Goal: Navigation & Orientation: Understand site structure

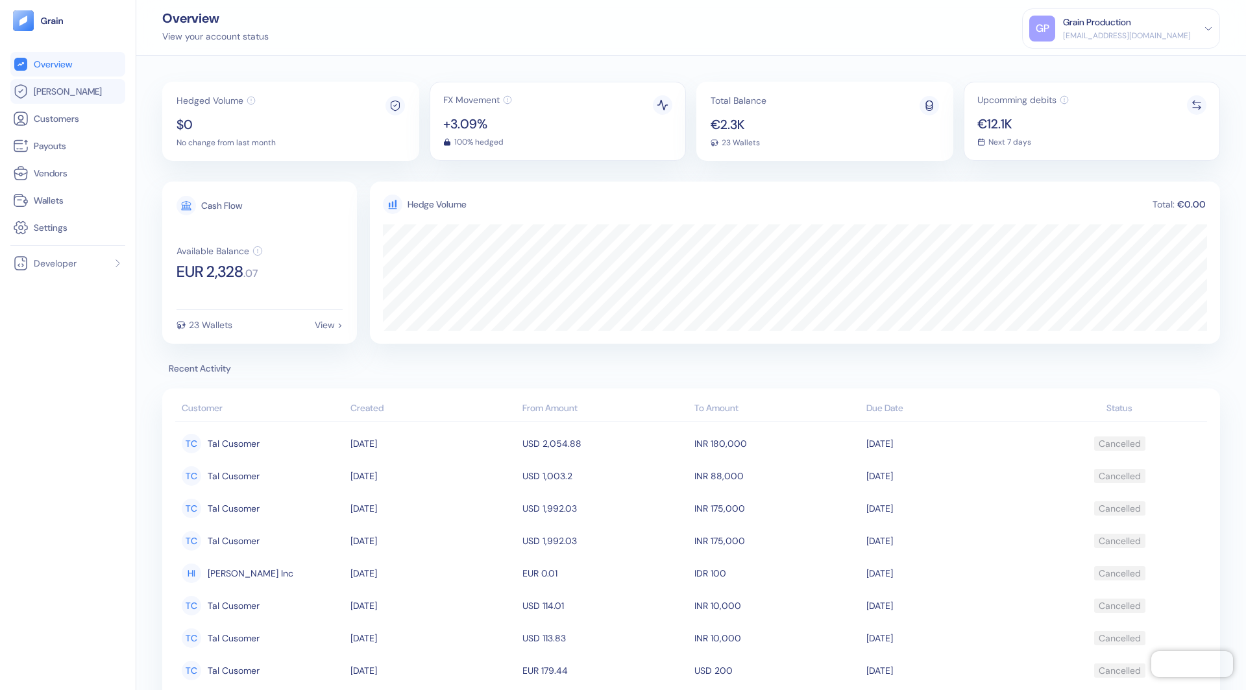
click at [84, 91] on link "[PERSON_NAME]" at bounding box center [68, 92] width 110 height 16
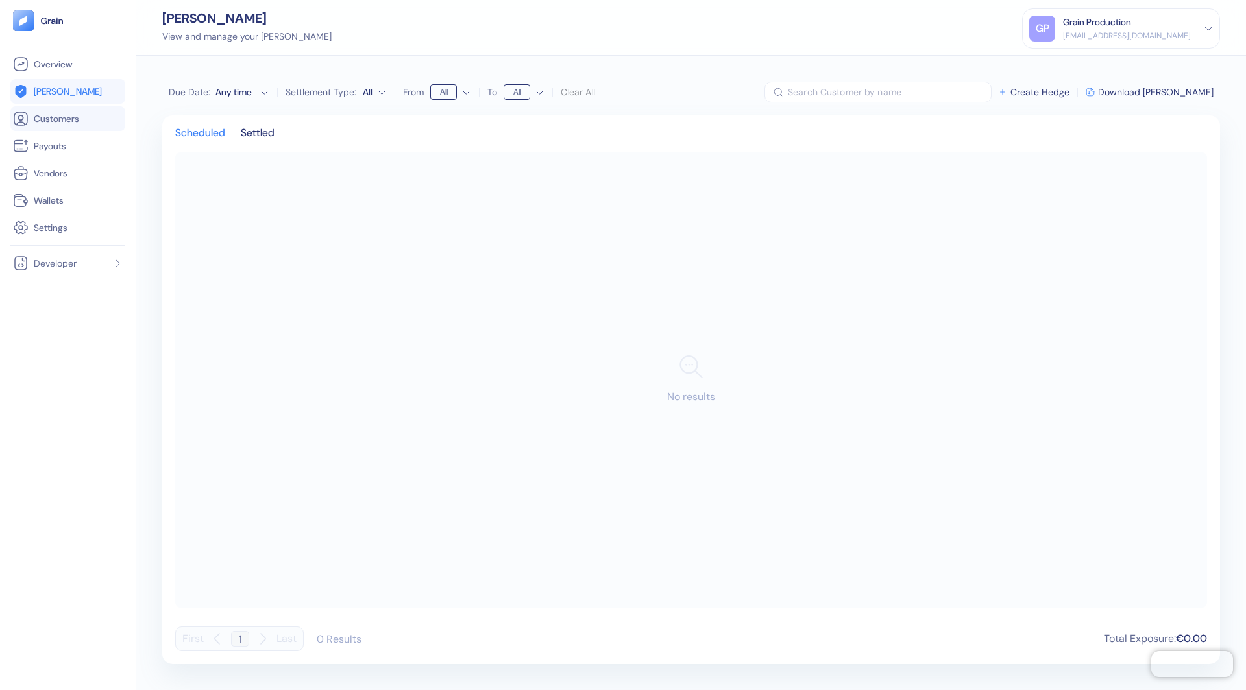
click at [64, 112] on link "Customers" at bounding box center [68, 119] width 110 height 16
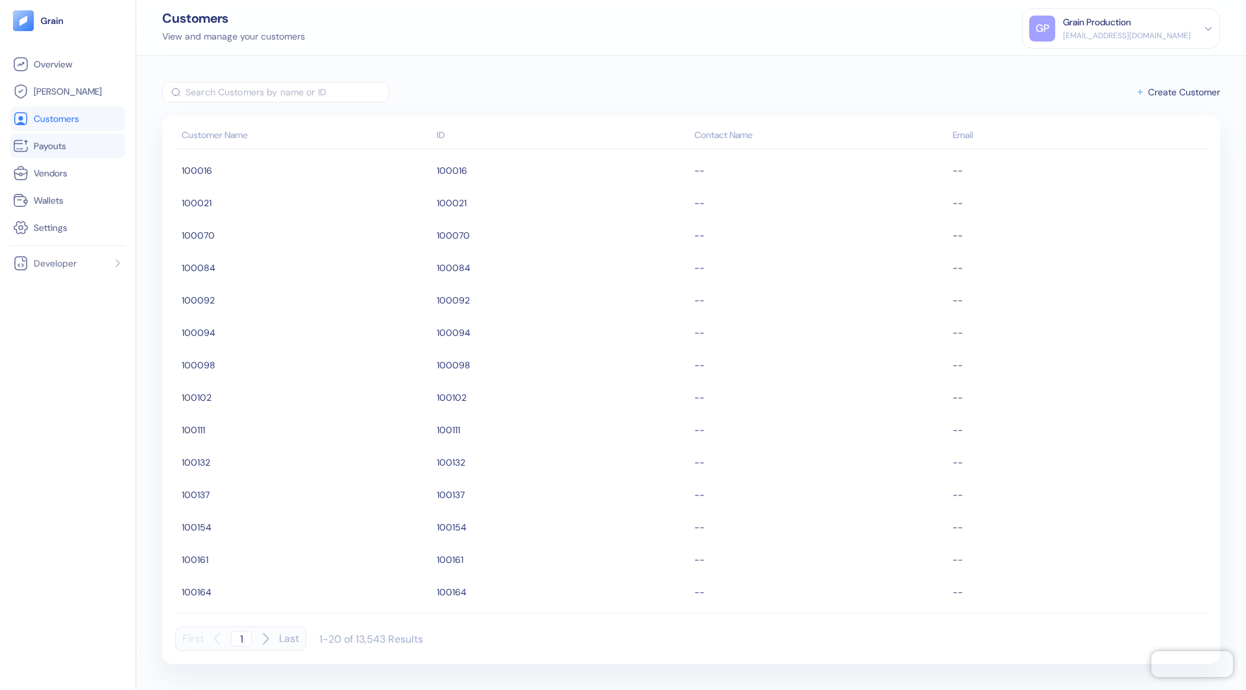
click at [51, 149] on span "Payouts" at bounding box center [50, 145] width 32 height 13
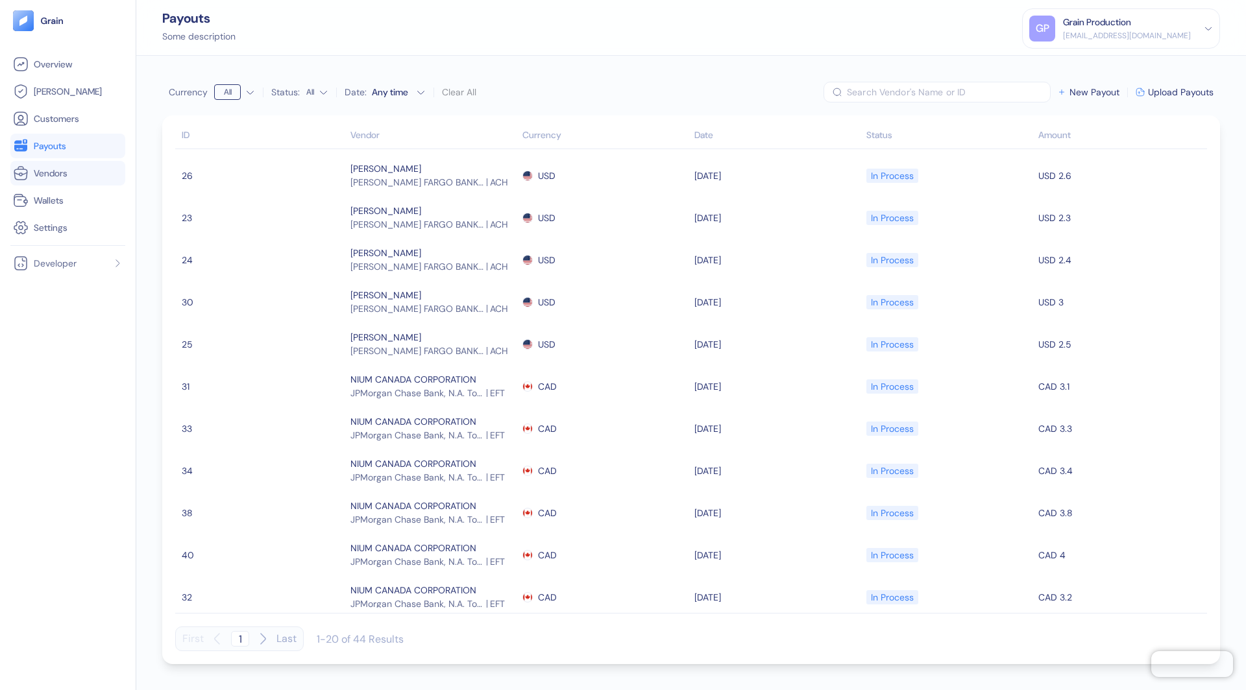
click at [44, 162] on li "Vendors" at bounding box center [67, 173] width 115 height 25
click at [40, 178] on span "Vendors" at bounding box center [51, 173] width 34 height 13
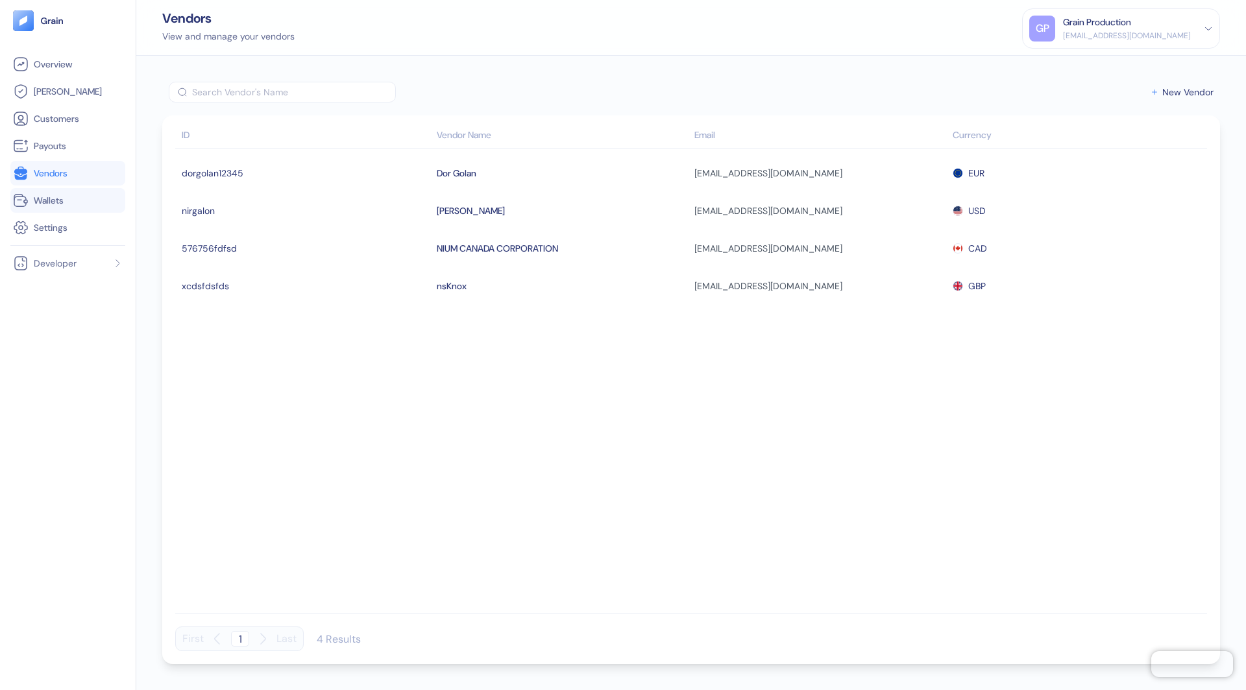
click at [37, 195] on span "Wallets" at bounding box center [49, 200] width 30 height 13
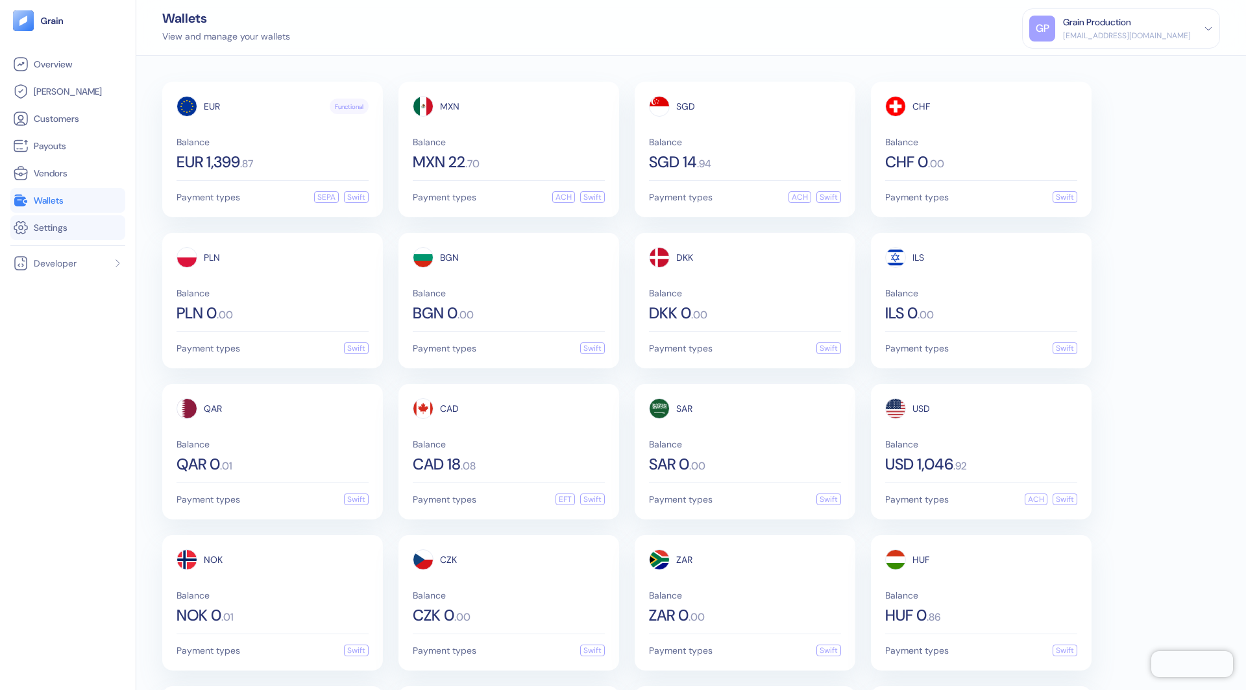
click at [34, 222] on span "Settings" at bounding box center [51, 227] width 34 height 13
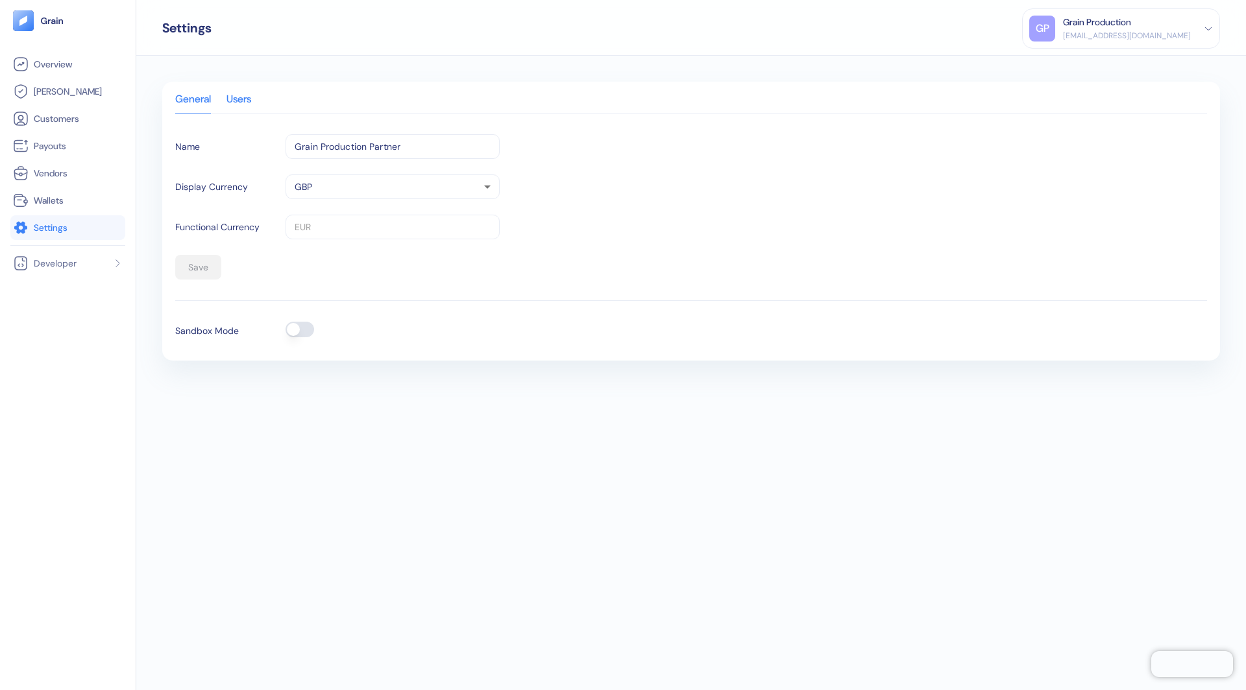
click at [251, 98] on div "Users" at bounding box center [238, 104] width 25 height 18
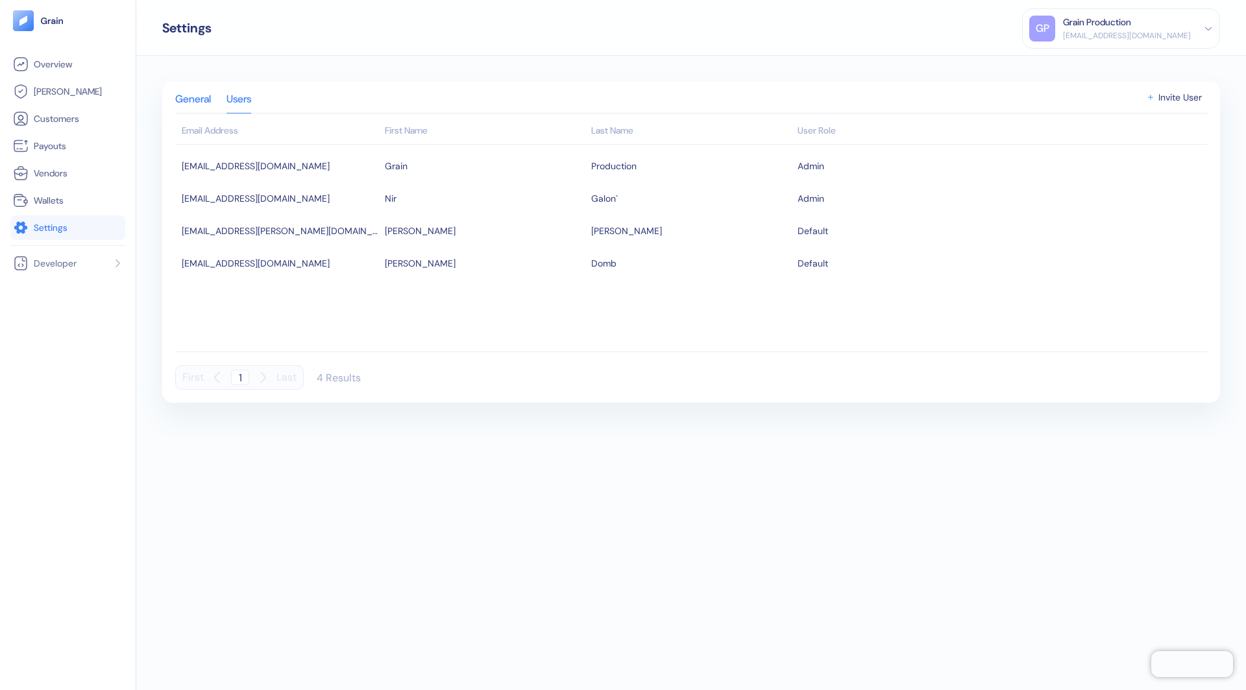
click at [199, 95] on div "General" at bounding box center [193, 104] width 36 height 18
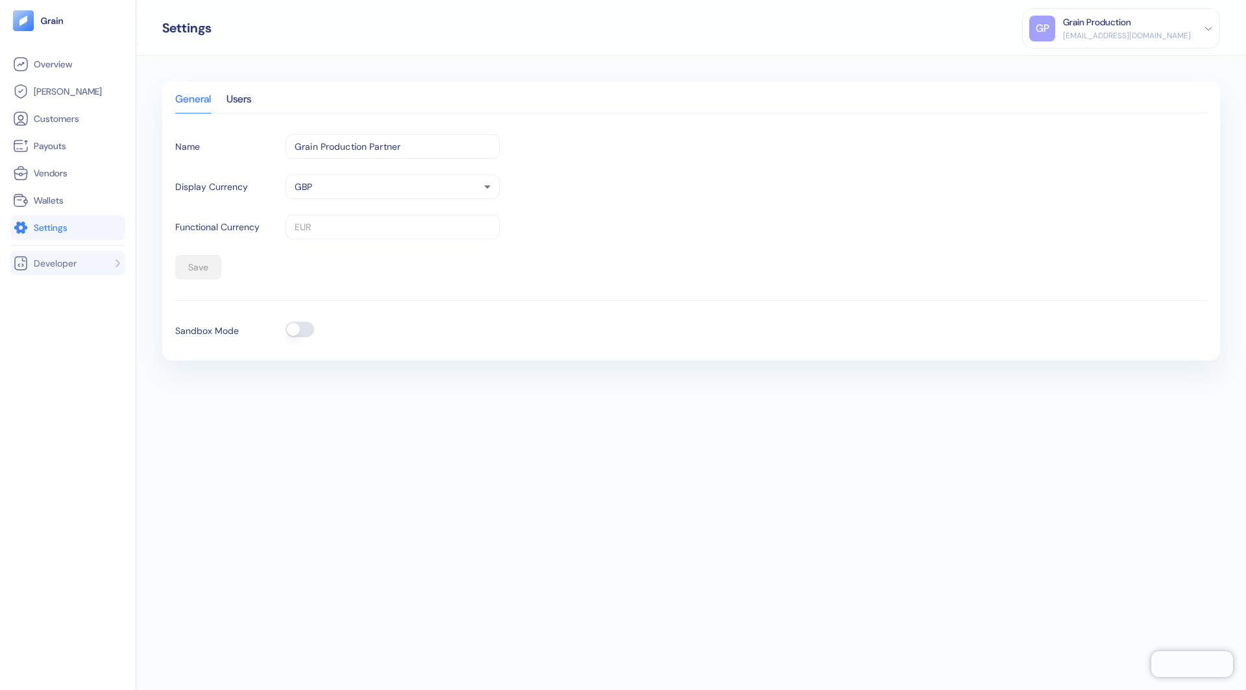
click at [75, 267] on span "Developer" at bounding box center [55, 263] width 43 height 13
